Goal: Communication & Community: Answer question/provide support

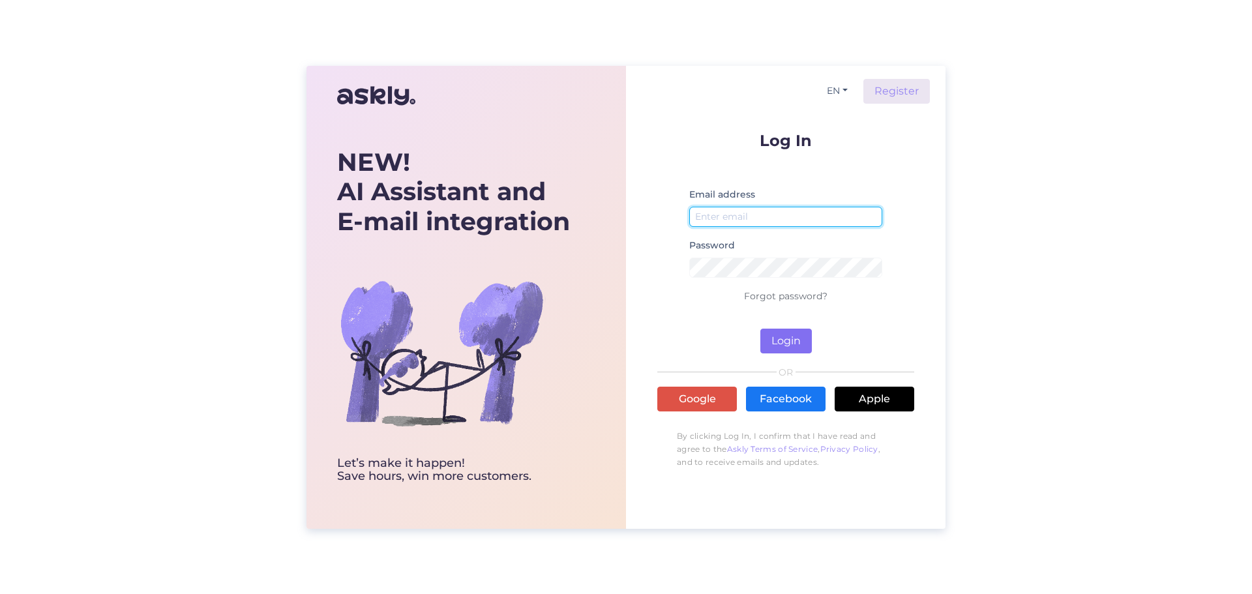
type input "[EMAIL_ADDRESS][DOMAIN_NAME]"
click at [784, 337] on button "Login" at bounding box center [786, 341] width 52 height 25
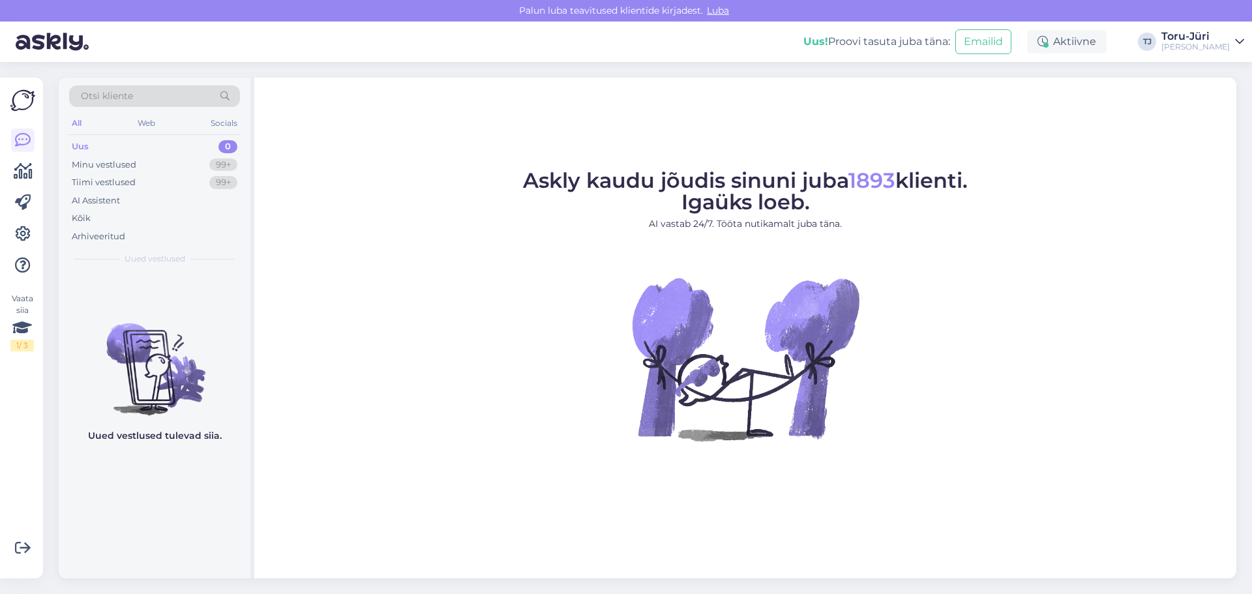
click at [93, 143] on div "Uus 0" at bounding box center [154, 147] width 171 height 18
click at [95, 163] on div "Minu vestlused" at bounding box center [104, 164] width 65 height 13
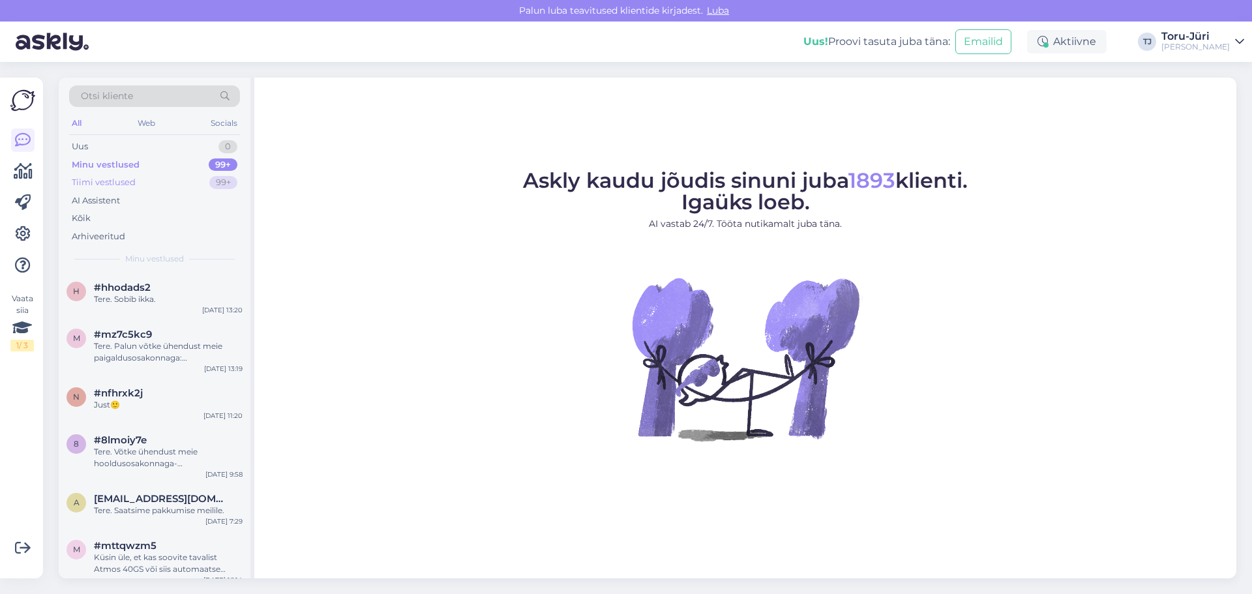
click at [140, 173] on div "Tiimi vestlused 99+" at bounding box center [154, 182] width 171 height 18
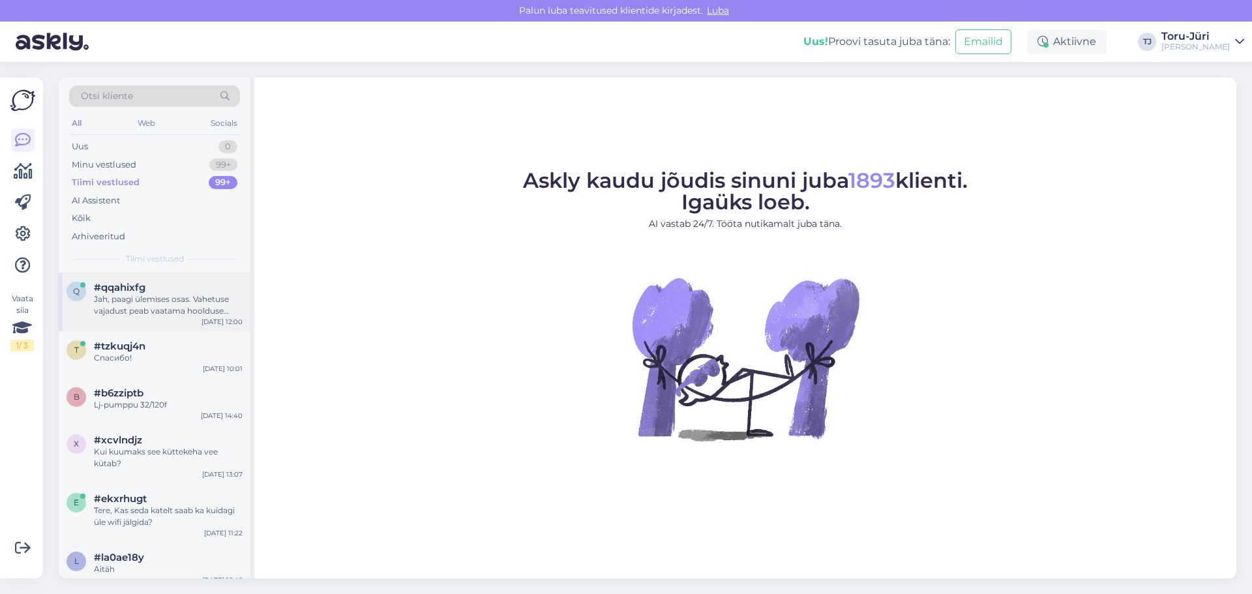
click at [134, 305] on div "Jah, paagi ülemises osas. Vahetuse vajadust peab vaatama hoolduse käigus, kas s…" at bounding box center [168, 304] width 149 height 23
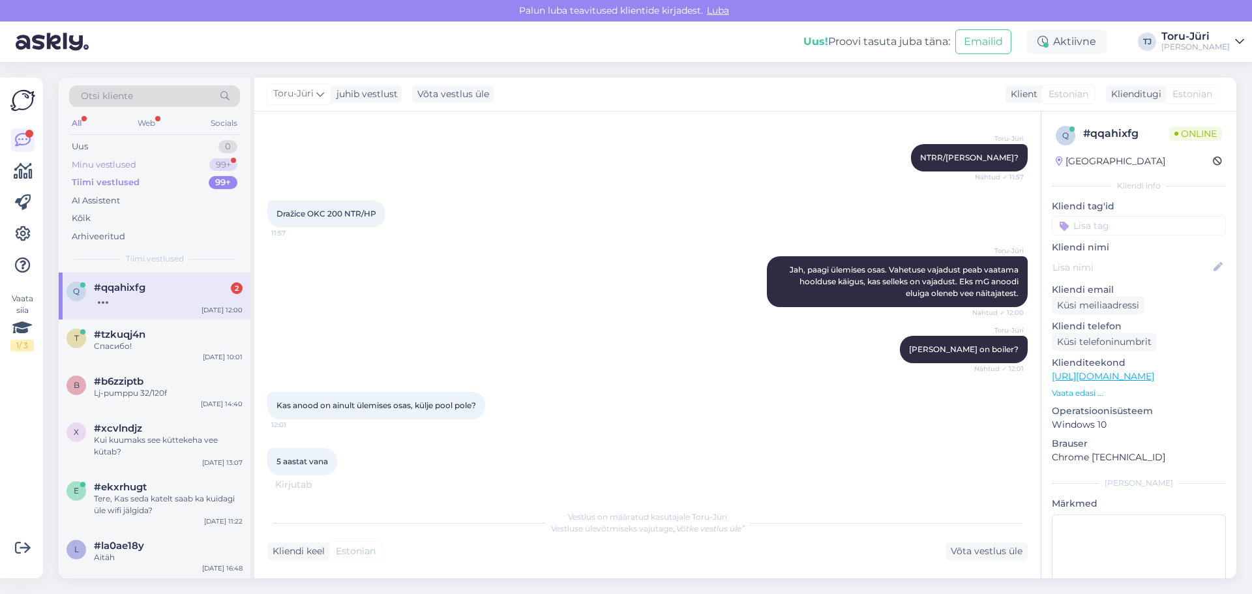
click at [109, 167] on div "Minu vestlused" at bounding box center [104, 164] width 65 height 13
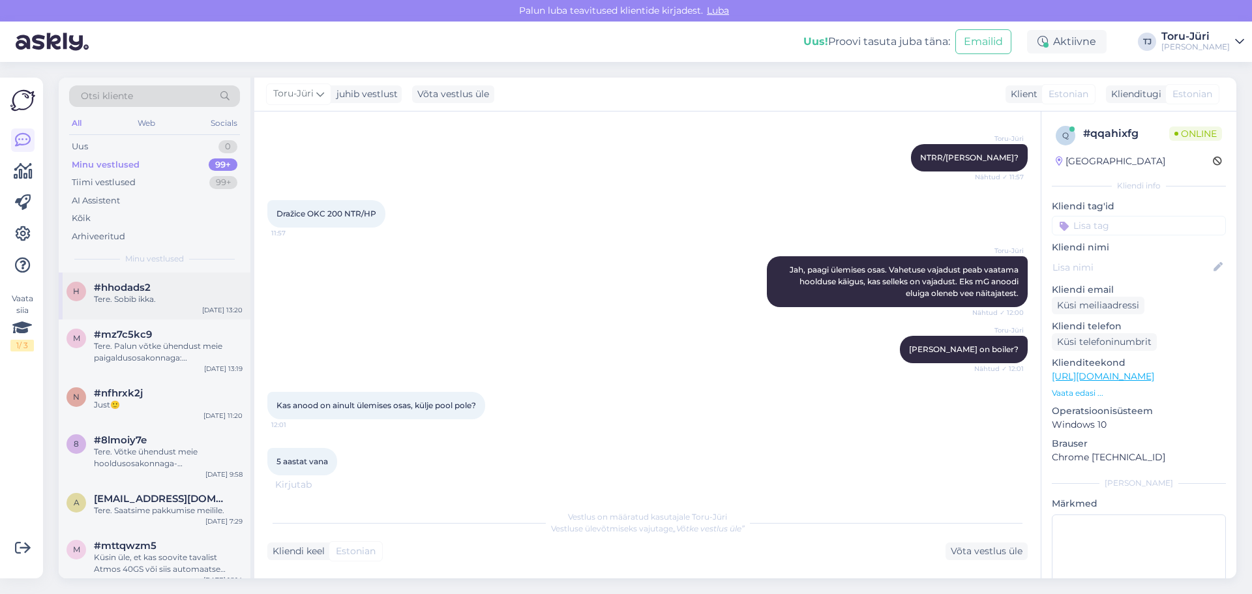
scroll to position [350, 0]
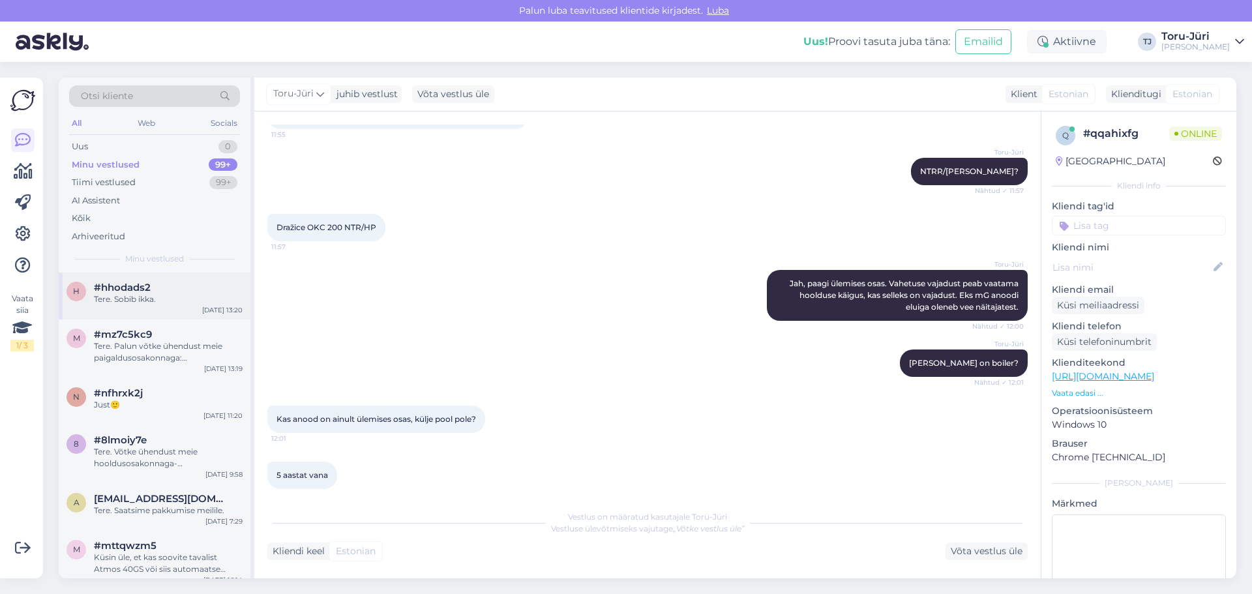
click at [106, 297] on div "Tere. Sobib ikka." at bounding box center [168, 299] width 149 height 12
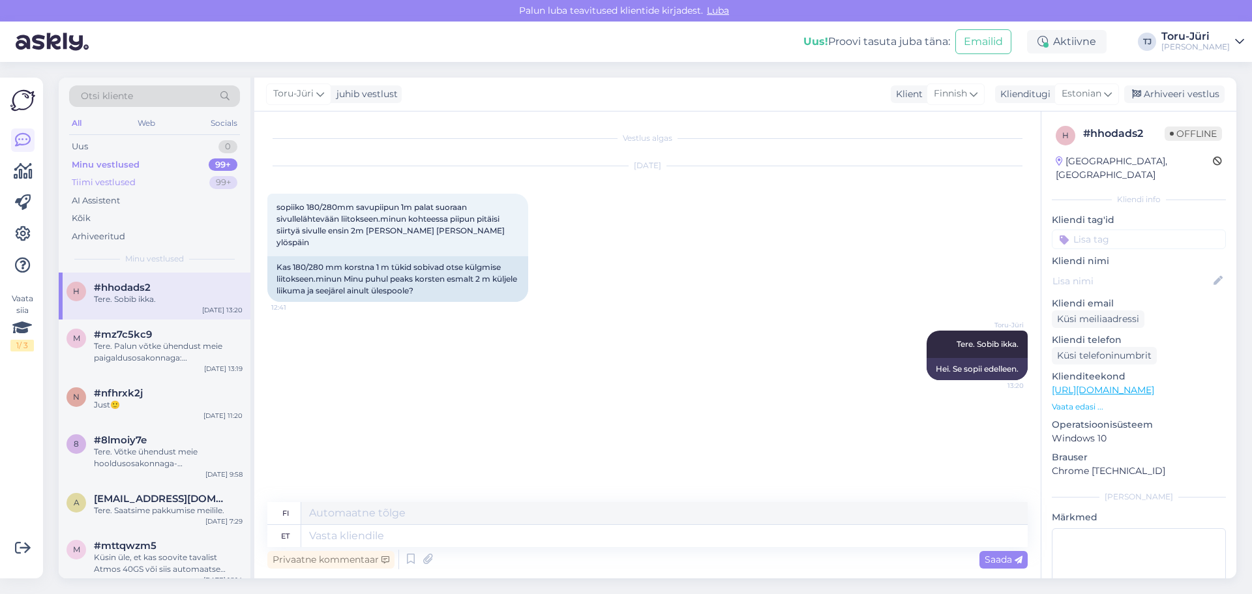
click at [128, 181] on div "Tiimi vestlused" at bounding box center [104, 182] width 64 height 13
